Goal: Task Accomplishment & Management: Manage account settings

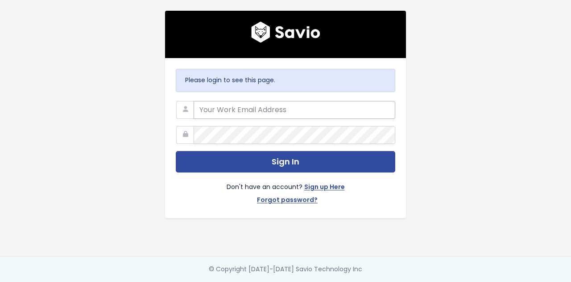
click at [235, 104] on input "email" at bounding box center [295, 110] width 202 height 18
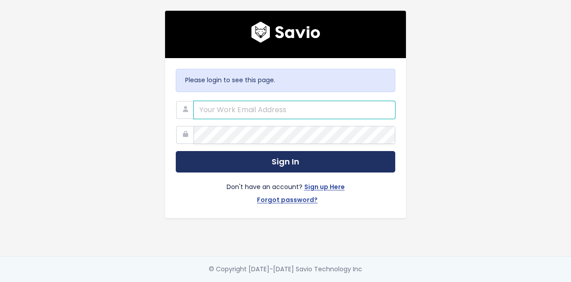
type input "help@insidedesk.com"
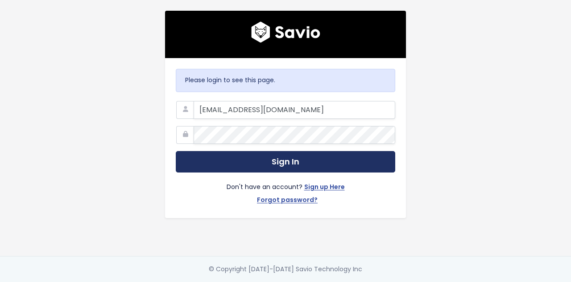
click at [216, 156] on button "Sign In" at bounding box center [286, 162] width 220 height 22
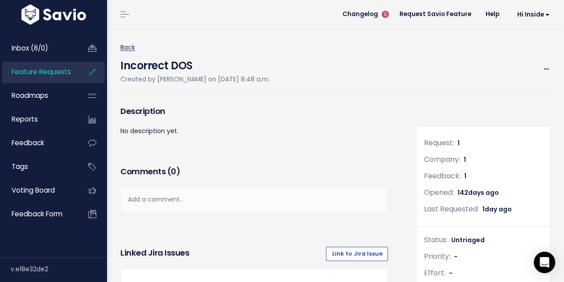
click at [127, 47] on link "Back" at bounding box center [127, 47] width 15 height 9
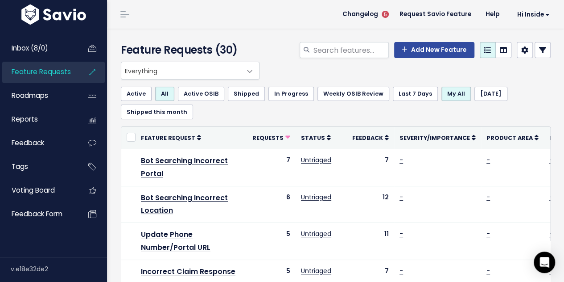
click at [141, 73] on span "Everything" at bounding box center [181, 70] width 120 height 17
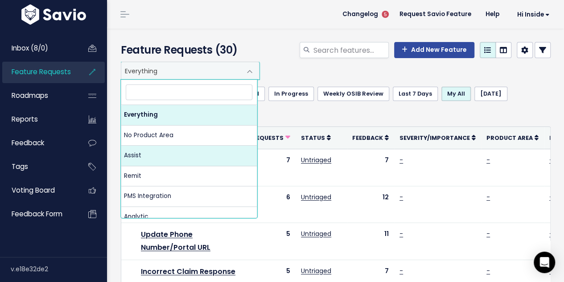
click at [179, 69] on span "Everything" at bounding box center [181, 70] width 120 height 17
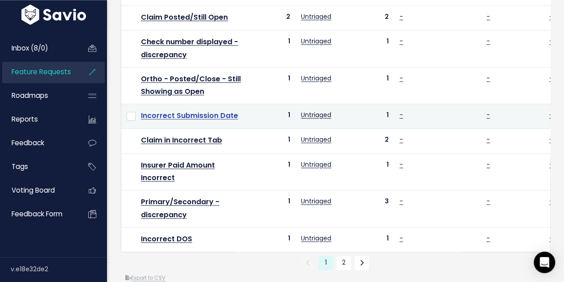
scroll to position [561, 0]
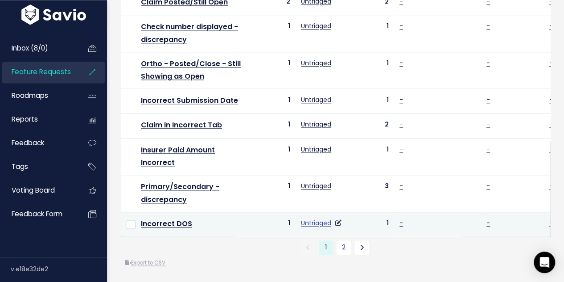
click at [307, 218] on link "Untriaged" at bounding box center [316, 222] width 30 height 9
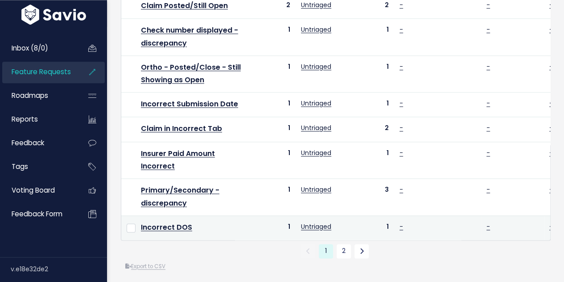
scroll to position [561, 0]
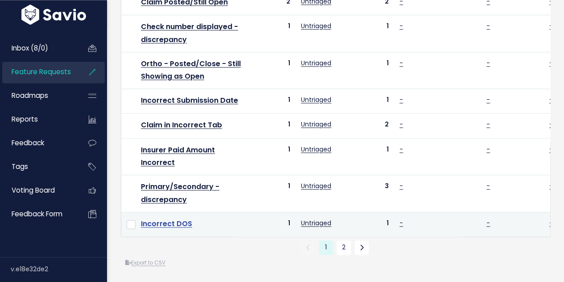
click at [172, 218] on link "Incorrect DOS" at bounding box center [166, 223] width 51 height 10
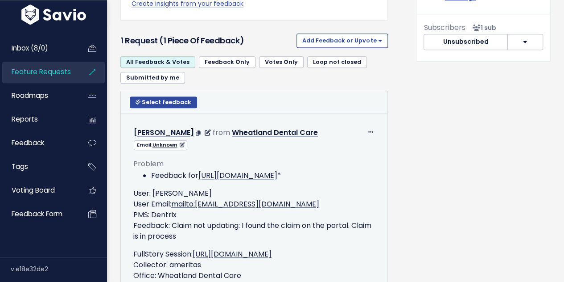
scroll to position [402, 0]
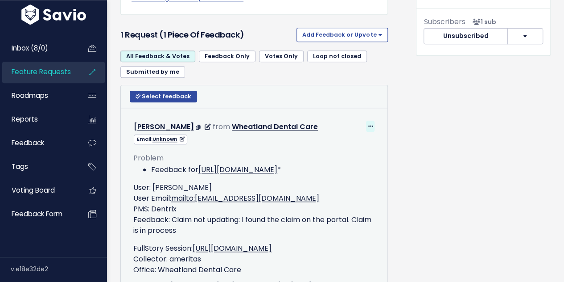
click at [368, 124] on icon at bounding box center [370, 127] width 5 height 6
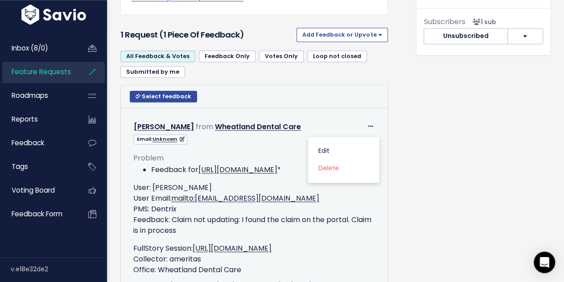
click at [311, 108] on td "Edit [GEOGRAPHIC_DATA] [PERSON_NAME] from Wheatland Dental Care" at bounding box center [254, 211] width 267 height 207
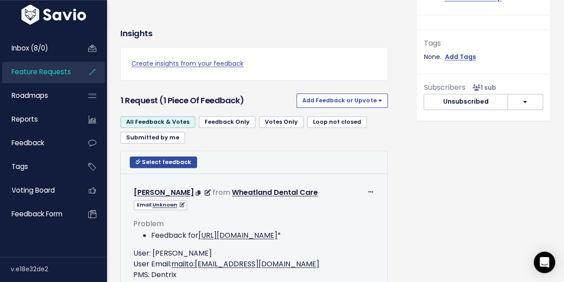
scroll to position [350, 0]
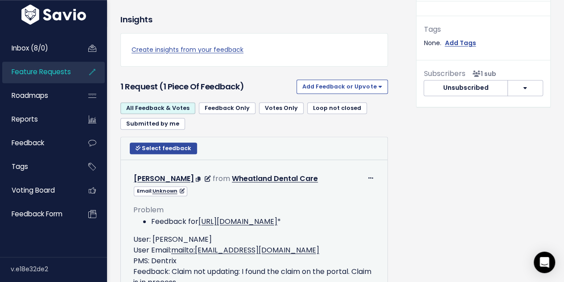
click at [347, 199] on div "Problem Feedback for [URL][DOMAIN_NAME] * User: [PERSON_NAME] User Email: mailt…" at bounding box center [254, 261] width 242 height 131
click at [367, 173] on span at bounding box center [370, 177] width 8 height 11
click at [329, 198] on link "Edit" at bounding box center [344, 202] width 64 height 17
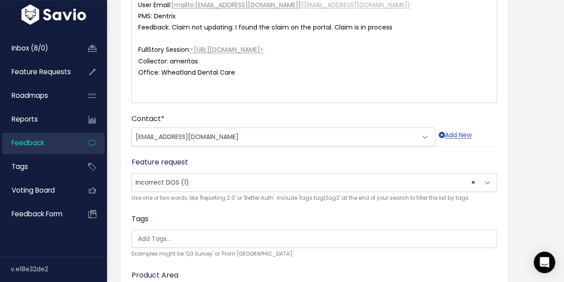
scroll to position [178, 0]
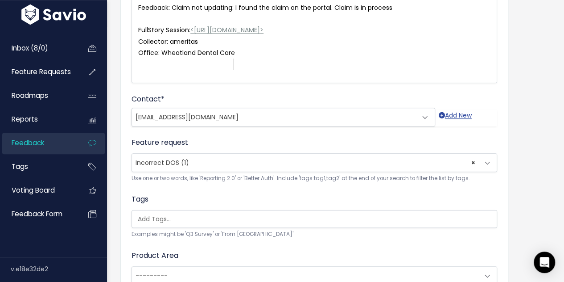
click at [476, 161] on span "× Incorrect DOS (1)" at bounding box center [305, 162] width 347 height 18
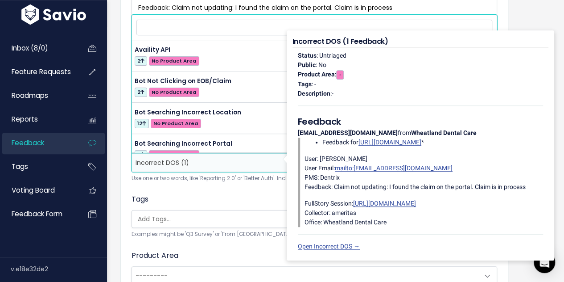
scroll to position [342, 0]
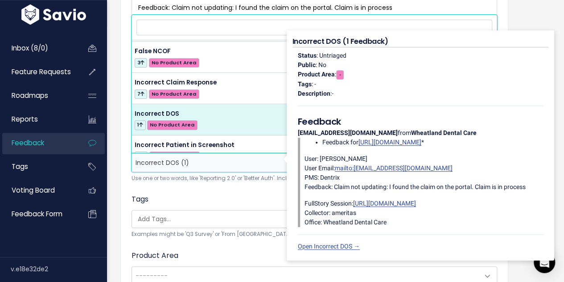
drag, startPoint x: 224, startPoint y: 186, endPoint x: 242, endPoint y: 178, distance: 20.4
click at [224, 186] on form "Customer Problem * * Feedback for <https://app.insidedesk.net/claim/Wheatland-D…" at bounding box center [315, 111] width 366 height 421
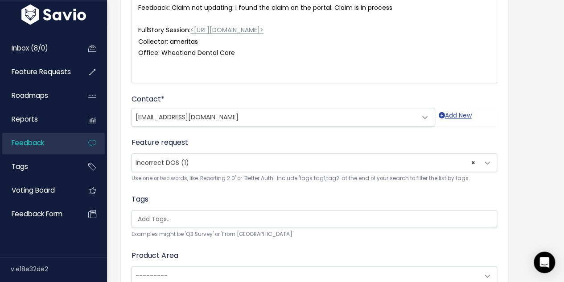
select select
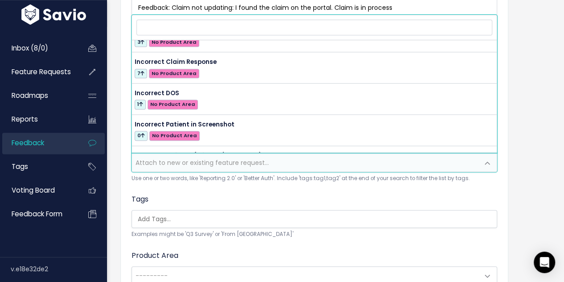
scroll to position [0, 0]
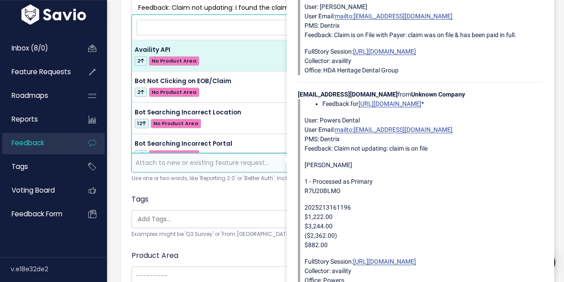
click at [242, 199] on div "Tags Examples might be 'Q3 Survey' or 'From Skype'" at bounding box center [315, 216] width 366 height 45
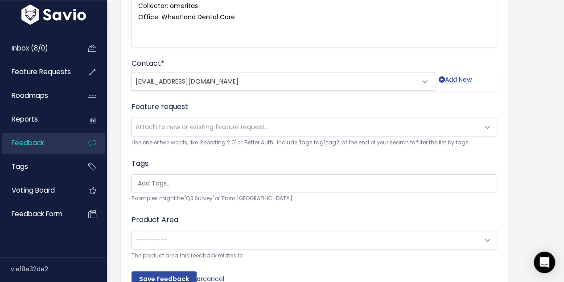
scroll to position [268, 0]
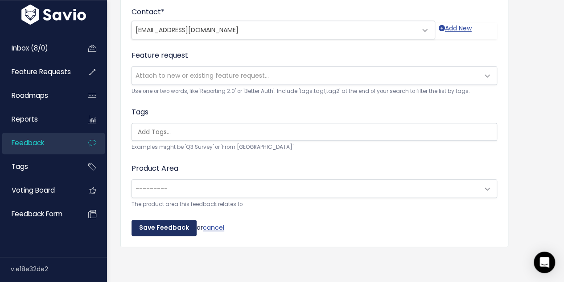
click at [190, 220] on input "Save Feedback" at bounding box center [164, 228] width 65 height 16
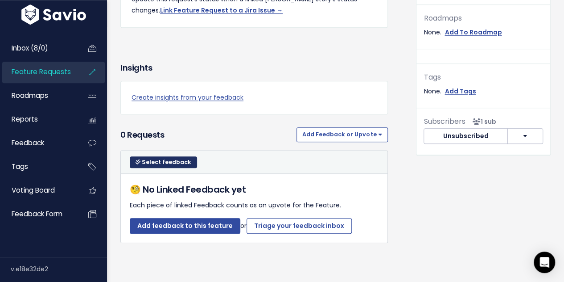
scroll to position [349, 0]
